Goal: Task Accomplishment & Management: Manage account settings

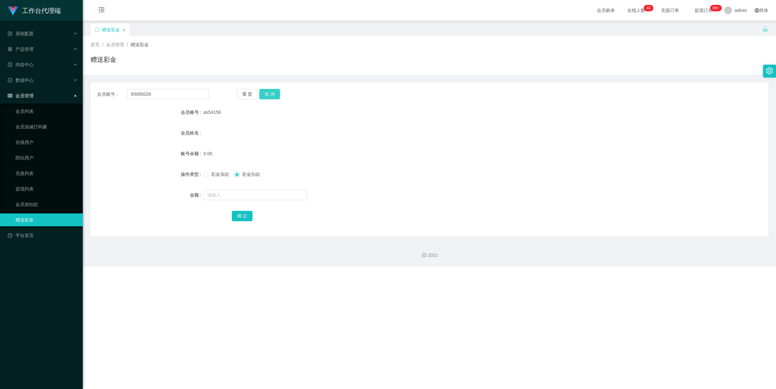
type input "90065028"
click at [266, 96] on button "查 询" at bounding box center [269, 94] width 21 height 10
click at [39, 52] on div "产品管理" at bounding box center [41, 49] width 83 height 13
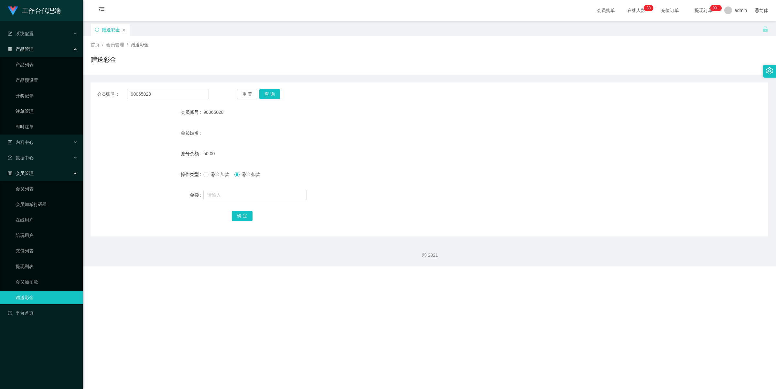
click at [45, 107] on link "注单管理" at bounding box center [47, 111] width 62 height 13
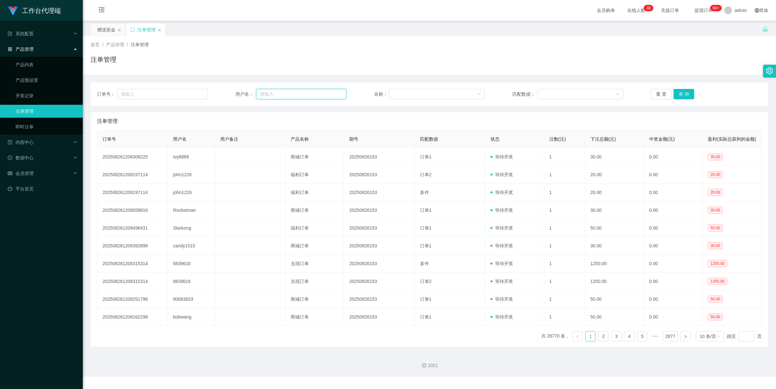
click at [290, 93] on input "text" at bounding box center [301, 94] width 90 height 10
paste input "90065028"
type input "90065028"
click at [681, 89] on button "查 询" at bounding box center [683, 94] width 21 height 10
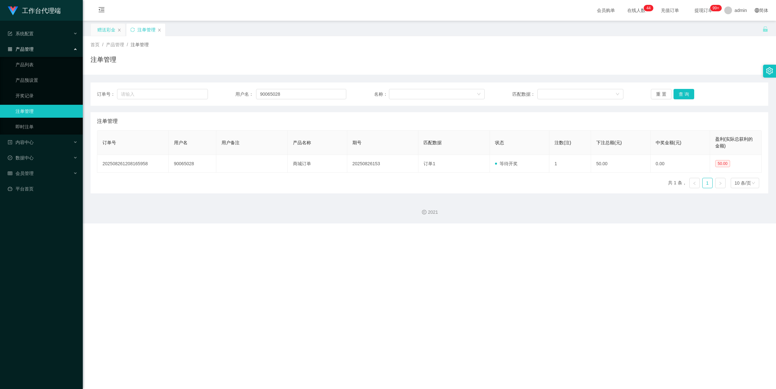
click at [113, 31] on div "赠送彩金" at bounding box center [106, 30] width 18 height 12
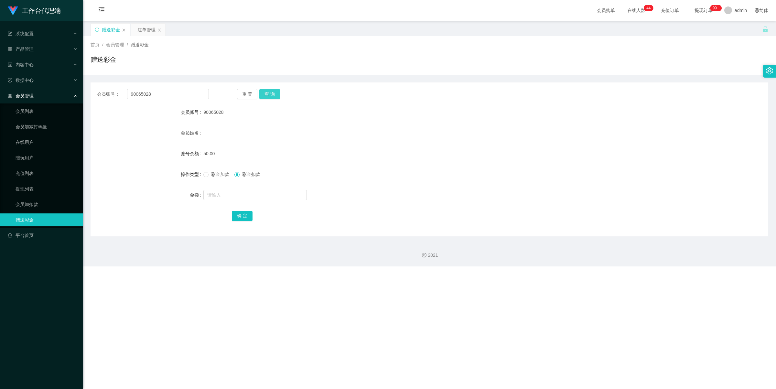
click at [271, 91] on button "查 询" at bounding box center [269, 94] width 21 height 10
click at [277, 91] on button "查 询" at bounding box center [269, 94] width 21 height 10
drag, startPoint x: 142, startPoint y: 25, endPoint x: 148, endPoint y: 36, distance: 12.8
click at [142, 25] on div "注单管理" at bounding box center [146, 30] width 18 height 12
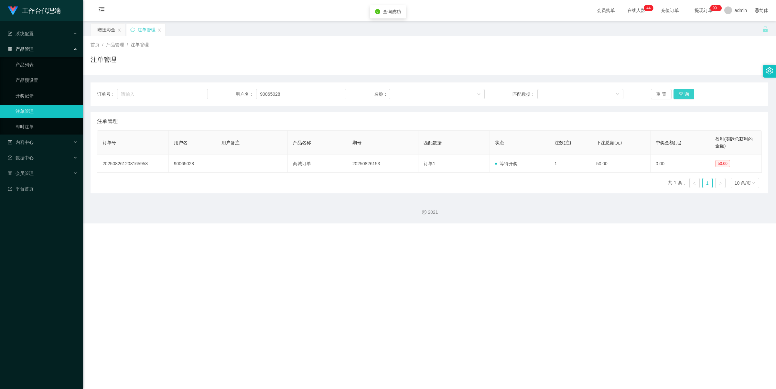
click at [682, 92] on button "查 询" at bounding box center [683, 94] width 21 height 10
click at [680, 93] on button "查 询" at bounding box center [683, 94] width 21 height 10
click at [683, 94] on button "查 询" at bounding box center [683, 94] width 21 height 10
click at [683, 95] on button "查 询" at bounding box center [683, 94] width 21 height 10
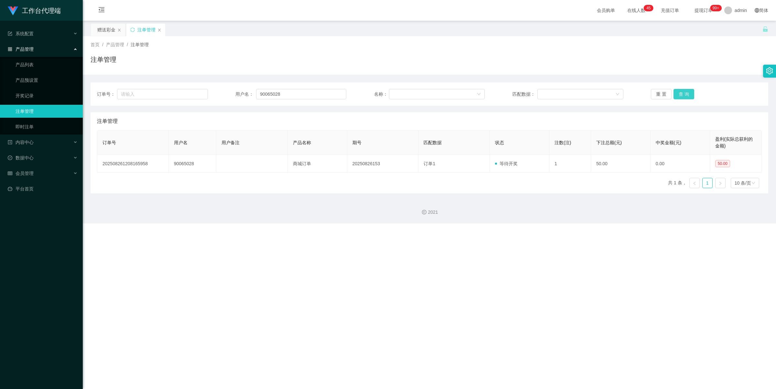
click at [681, 93] on button "查 询" at bounding box center [683, 94] width 21 height 10
click at [682, 96] on button "查 询" at bounding box center [683, 94] width 21 height 10
click at [682, 95] on button "查 询" at bounding box center [683, 94] width 21 height 10
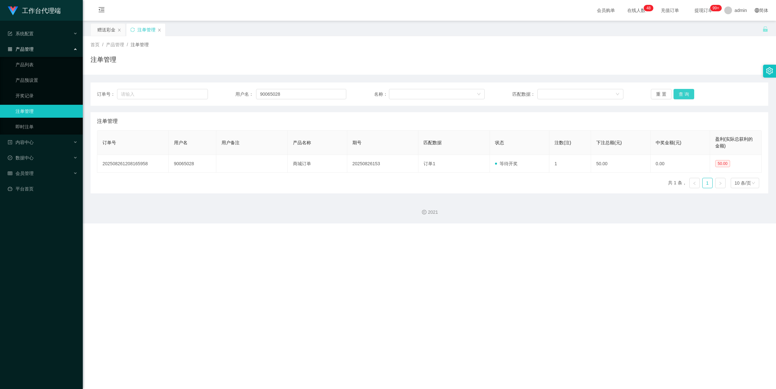
click at [682, 95] on button "查 询" at bounding box center [683, 94] width 21 height 10
click at [683, 95] on button "查 询" at bounding box center [683, 94] width 21 height 10
click at [104, 28] on div "赠送彩金" at bounding box center [106, 30] width 18 height 12
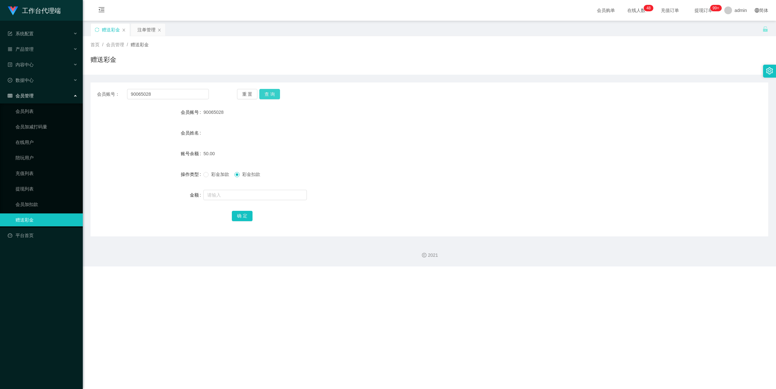
click at [263, 94] on button "查 询" at bounding box center [269, 94] width 21 height 10
click at [272, 94] on button "查 询" at bounding box center [269, 94] width 21 height 10
click at [142, 32] on div "注单管理" at bounding box center [146, 30] width 18 height 12
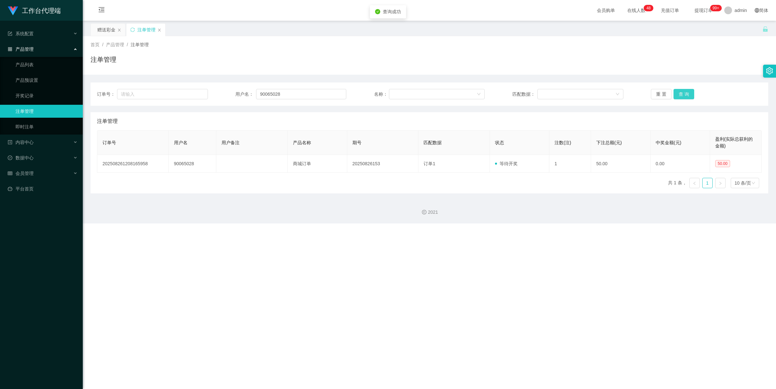
click at [680, 89] on button "查 询" at bounding box center [683, 94] width 21 height 10
click at [685, 90] on button "查 询" at bounding box center [683, 94] width 21 height 10
click at [684, 90] on button "查 询" at bounding box center [683, 94] width 21 height 10
click at [46, 70] on link "产品列表" at bounding box center [47, 64] width 62 height 13
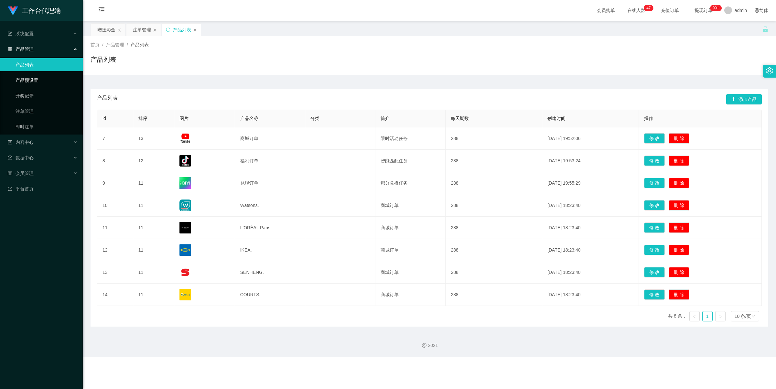
click at [49, 82] on link "产品预设置" at bounding box center [47, 80] width 62 height 13
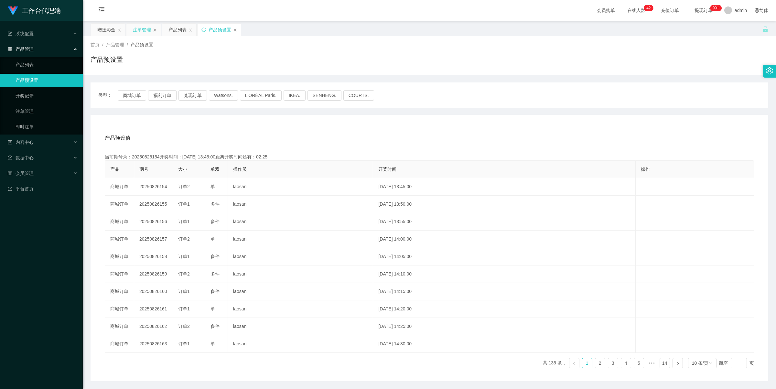
click at [139, 32] on div "注单管理" at bounding box center [142, 30] width 18 height 12
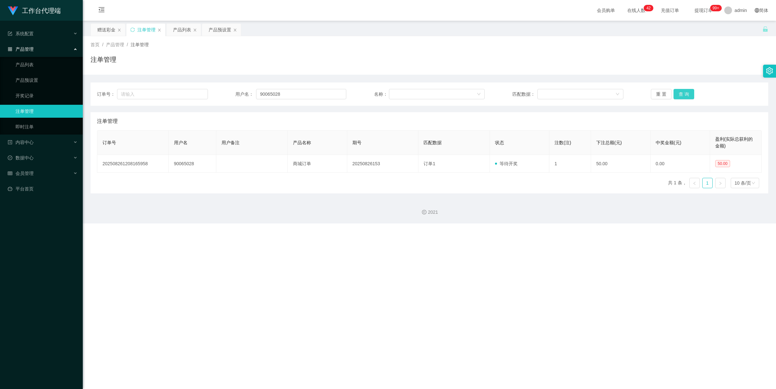
click at [687, 92] on button "查 询" at bounding box center [683, 94] width 21 height 10
click at [687, 93] on button "查 询" at bounding box center [683, 94] width 21 height 10
click at [685, 93] on button "查 询" at bounding box center [683, 94] width 21 height 10
click at [684, 94] on button "查 询" at bounding box center [683, 94] width 21 height 10
click at [314, 93] on input "90065028" at bounding box center [301, 94] width 90 height 10
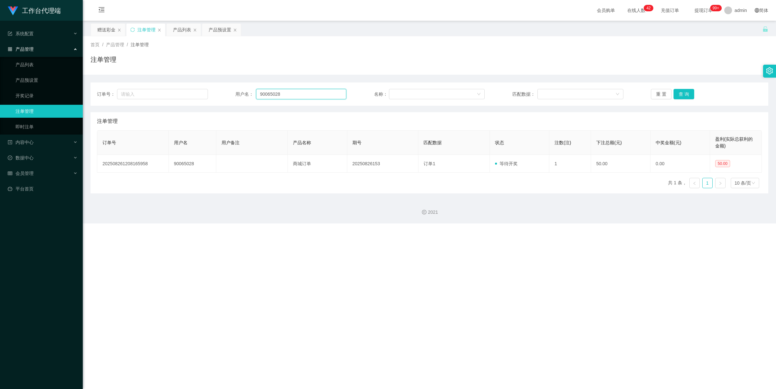
click at [314, 93] on input "90065028" at bounding box center [301, 94] width 90 height 10
click at [686, 90] on button "查 询" at bounding box center [683, 94] width 21 height 10
click at [48, 80] on link "产品预设置" at bounding box center [47, 80] width 62 height 13
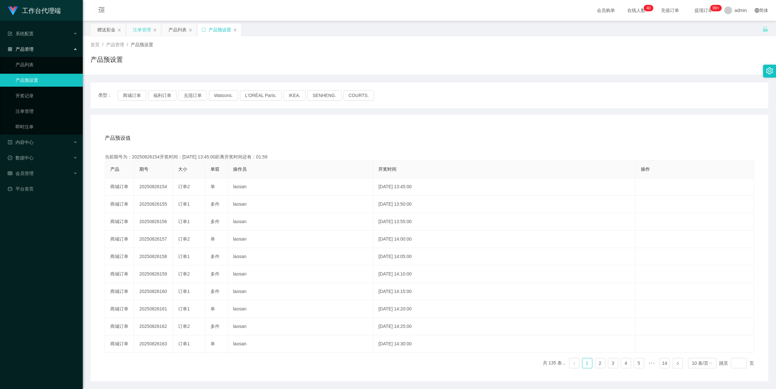
click at [138, 31] on div "注单管理" at bounding box center [142, 30] width 18 height 12
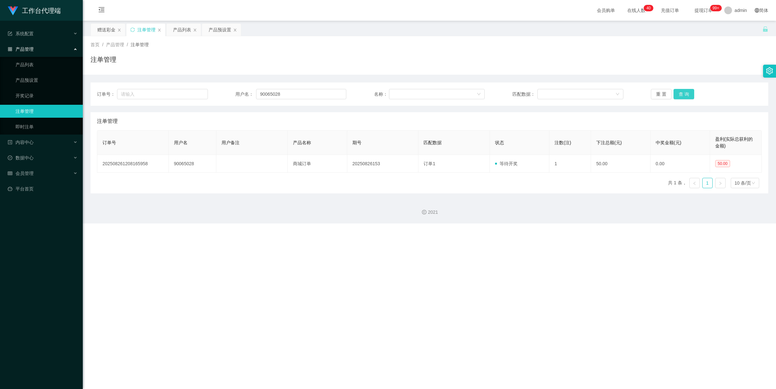
click at [683, 91] on button "查 询" at bounding box center [683, 94] width 21 height 10
click at [681, 91] on button "查 询" at bounding box center [683, 94] width 21 height 10
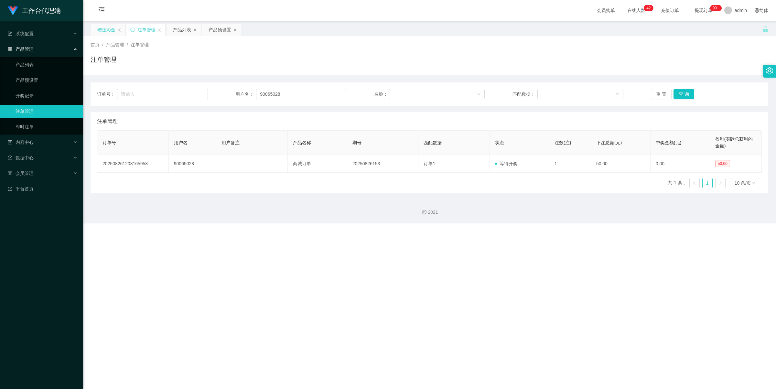
click at [99, 27] on div "赠送彩金" at bounding box center [106, 30] width 18 height 12
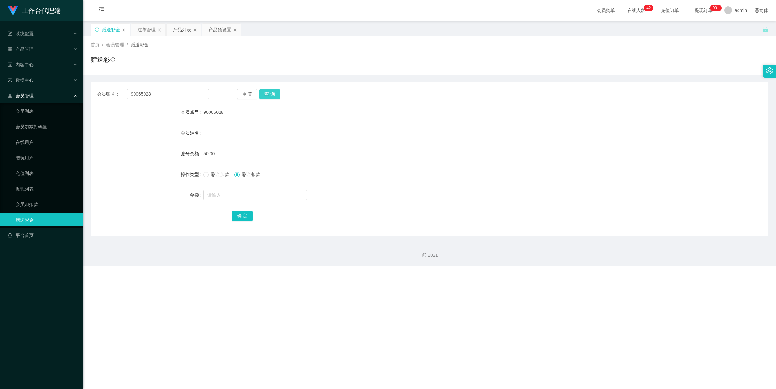
click at [268, 96] on button "查 询" at bounding box center [269, 94] width 21 height 10
click at [210, 175] on span "彩金加款" at bounding box center [220, 174] width 23 height 5
click at [225, 194] on input "text" at bounding box center [254, 195] width 103 height 10
type input "100"
click at [243, 215] on button "确 定" at bounding box center [242, 216] width 21 height 10
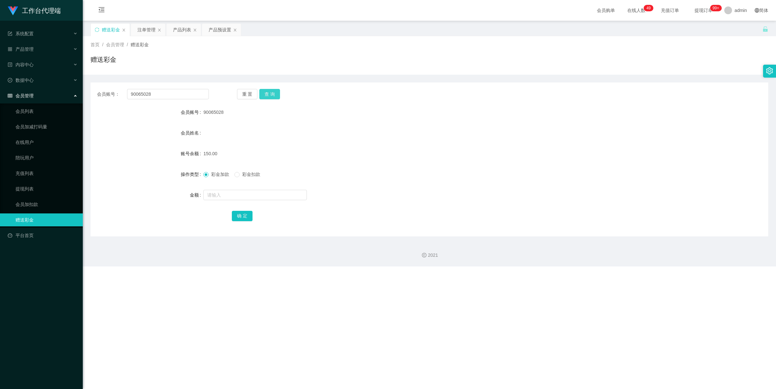
click at [265, 91] on button "查 询" at bounding box center [269, 94] width 21 height 10
click at [211, 30] on div "产品预设置" at bounding box center [220, 30] width 23 height 12
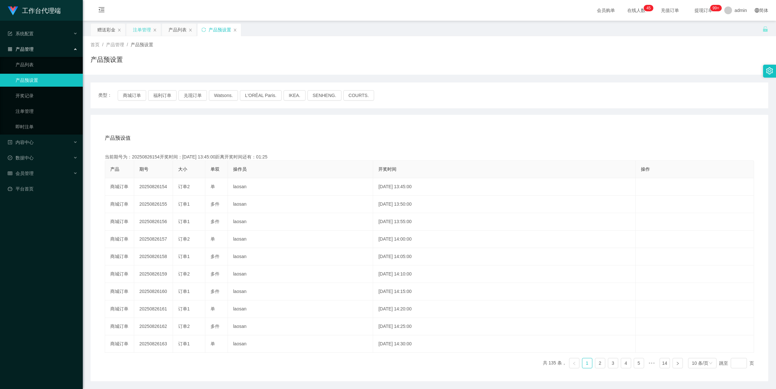
click at [142, 29] on div "注单管理" at bounding box center [142, 30] width 18 height 12
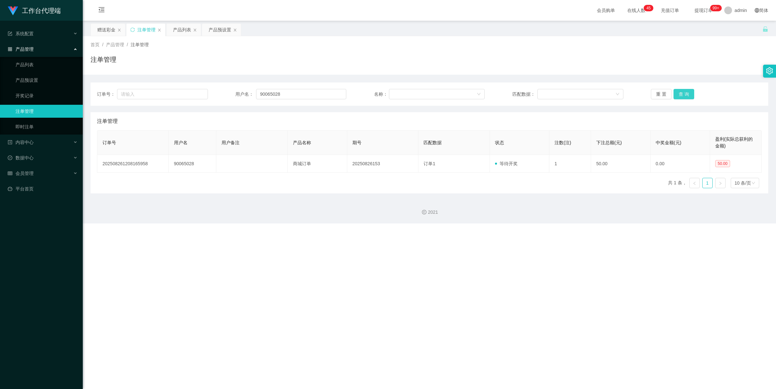
click at [681, 91] on button "查 询" at bounding box center [683, 94] width 21 height 10
click at [683, 93] on button "查 询" at bounding box center [683, 94] width 21 height 10
drag, startPoint x: 683, startPoint y: 93, endPoint x: 686, endPoint y: 91, distance: 4.1
click at [683, 93] on button "查 询" at bounding box center [683, 94] width 21 height 10
